Goal: Navigation & Orientation: Find specific page/section

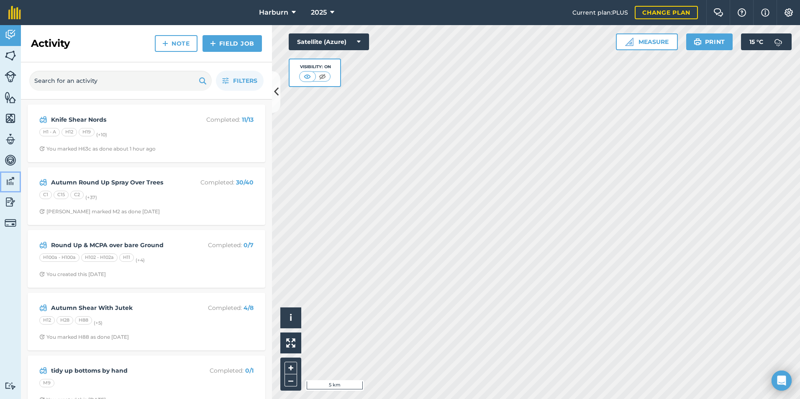
click at [8, 179] on img at bounding box center [11, 181] width 12 height 13
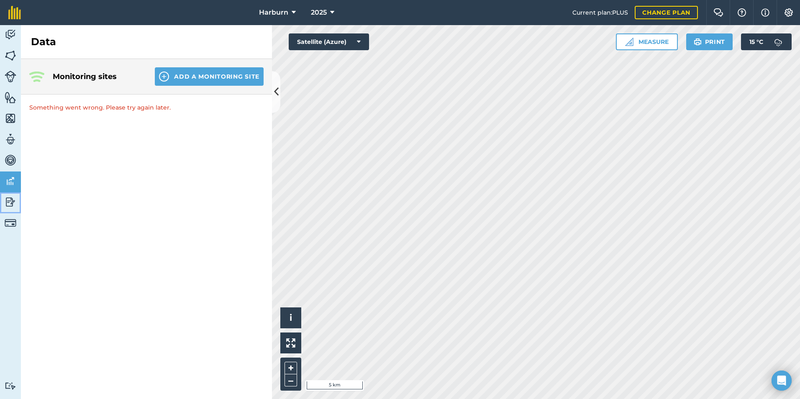
click at [12, 197] on img at bounding box center [11, 202] width 12 height 13
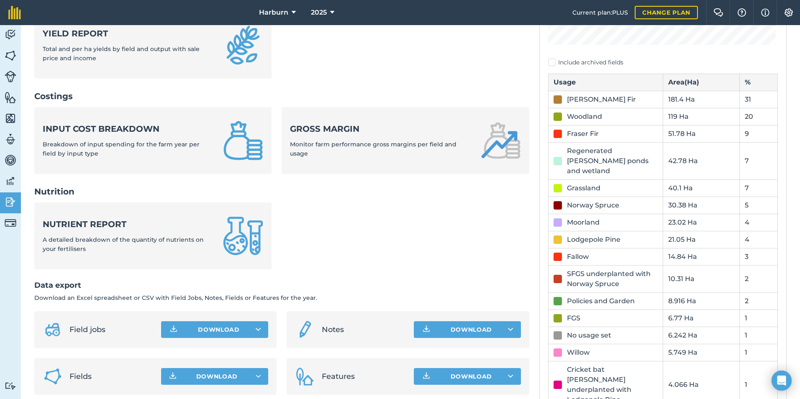
scroll to position [293, 0]
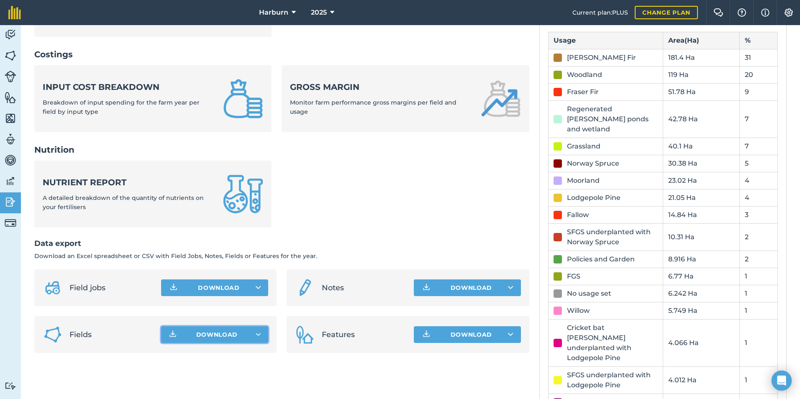
click at [217, 334] on span "Download" at bounding box center [217, 334] width 42 height 8
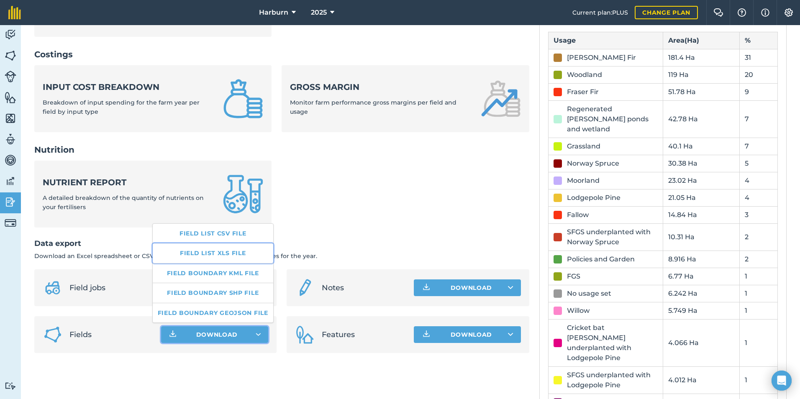
click at [245, 251] on link "Field list XLS file" at bounding box center [213, 252] width 120 height 19
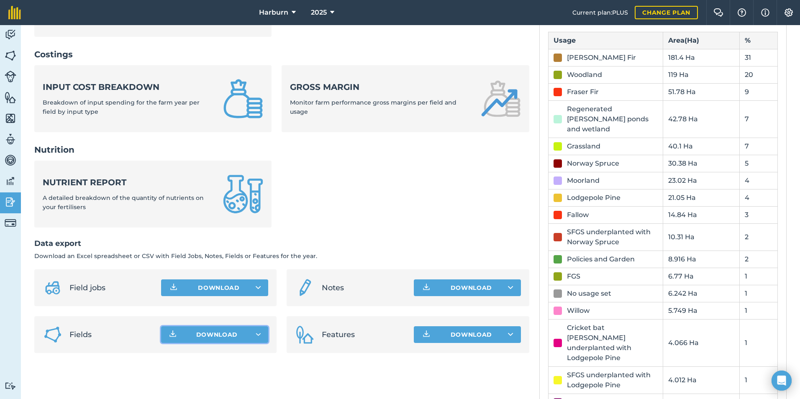
drag, startPoint x: 459, startPoint y: 28, endPoint x: 553, endPoint y: 29, distance: 94.5
click at [459, 28] on ul "Yield report Total and per ha yields by field and output with sale price and in…" at bounding box center [281, 8] width 495 height 77
click at [11, 34] on img at bounding box center [11, 34] width 12 height 13
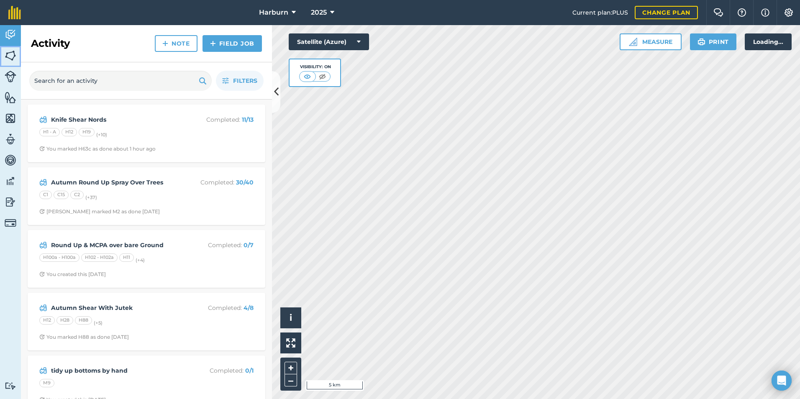
click at [6, 61] on img at bounding box center [11, 55] width 12 height 13
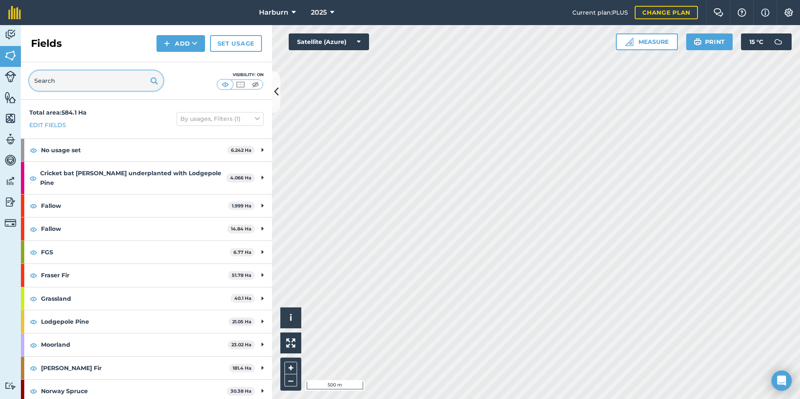
click at [85, 76] on input "text" at bounding box center [96, 81] width 134 height 20
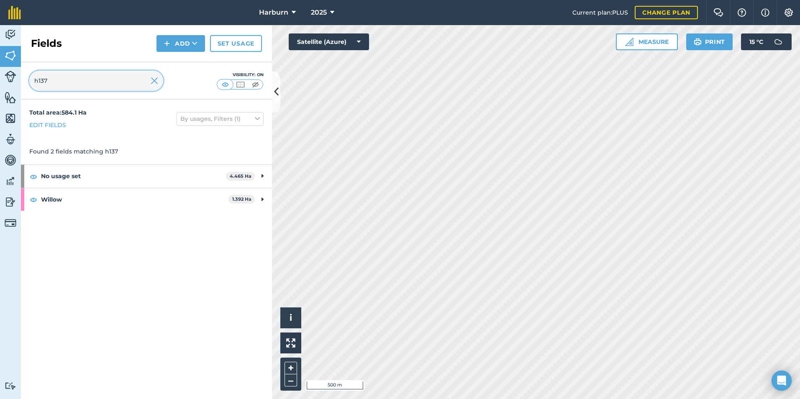
type input "h137"
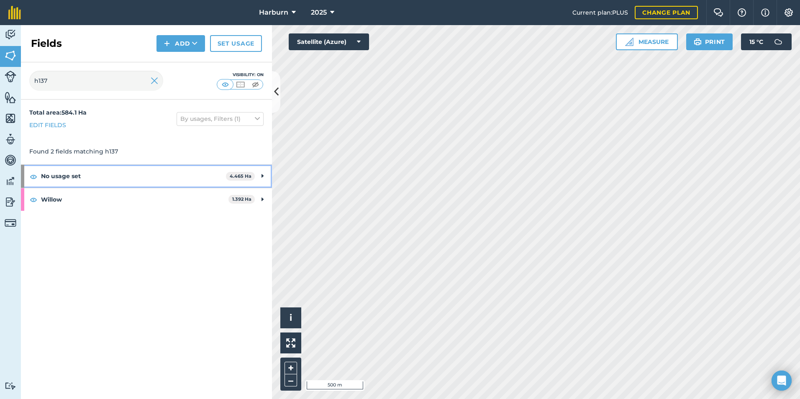
click at [117, 178] on strong "No usage set" at bounding box center [133, 176] width 185 height 23
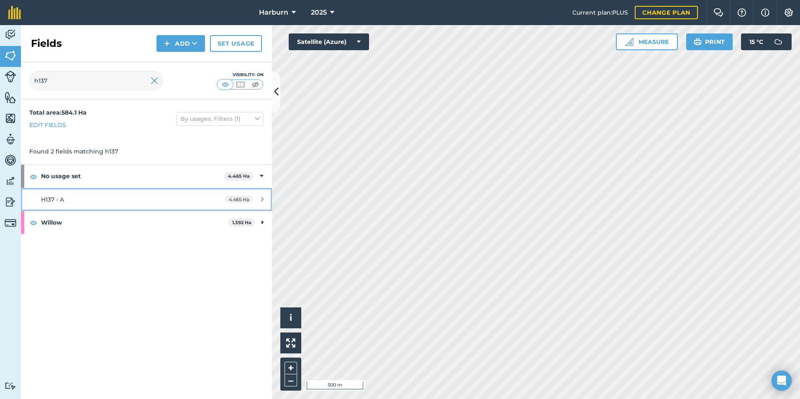
click at [112, 197] on div "H137 - A" at bounding box center [119, 199] width 157 height 9
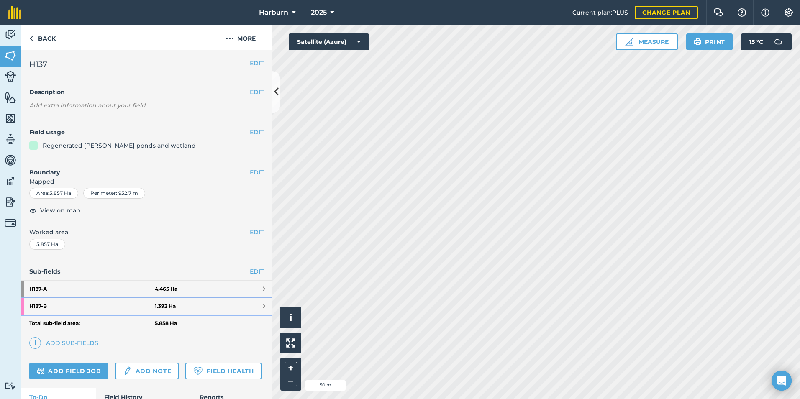
click at [192, 305] on link "H137 - B 1.392 Ha" at bounding box center [146, 306] width 251 height 17
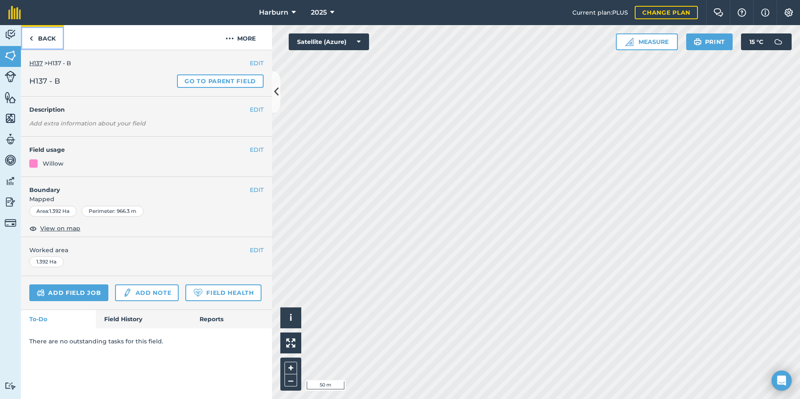
click at [50, 35] on link "Back" at bounding box center [42, 37] width 43 height 25
